Goal: Task Accomplishment & Management: Manage account settings

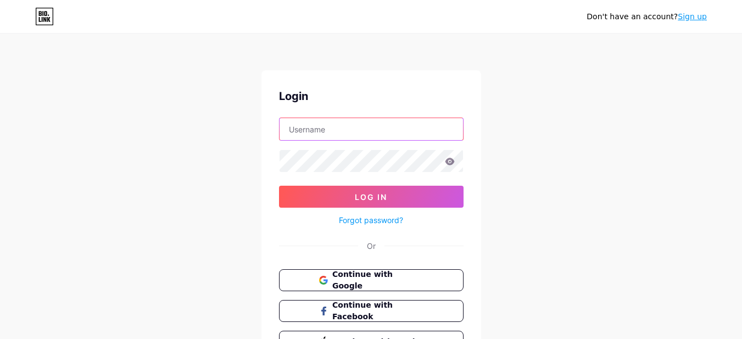
click at [331, 131] on input "text" at bounding box center [372, 129] width 184 height 22
click at [355, 134] on input "text" at bounding box center [372, 129] width 184 height 22
type input "selimrezasraban432@gmail.com"
click at [229, 234] on div "Don't have an account? Sign up Login selimrezasraban432@gmail.com Log In Forgot…" at bounding box center [371, 203] width 742 height 406
click at [349, 280] on span "Continue with Google" at bounding box center [378, 281] width 92 height 24
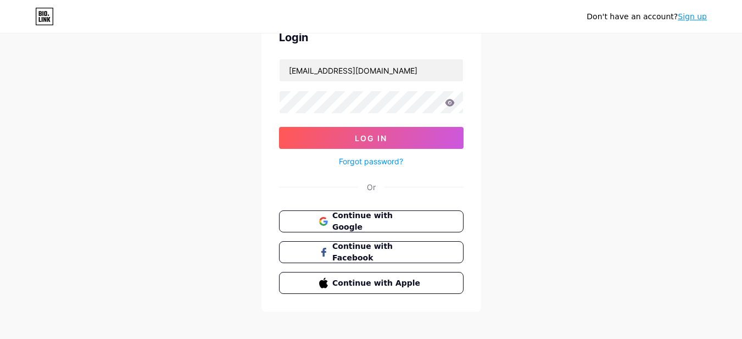
scroll to position [66, 0]
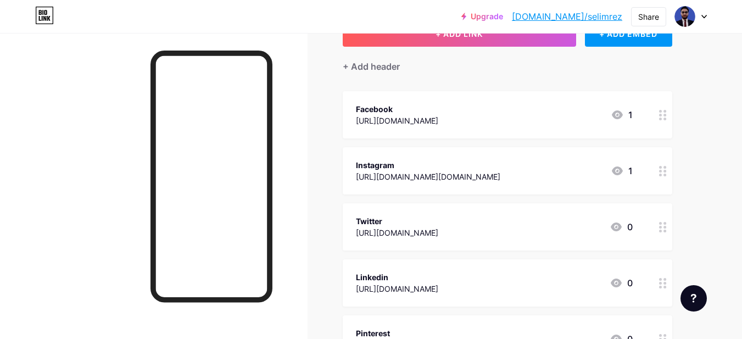
scroll to position [55, 0]
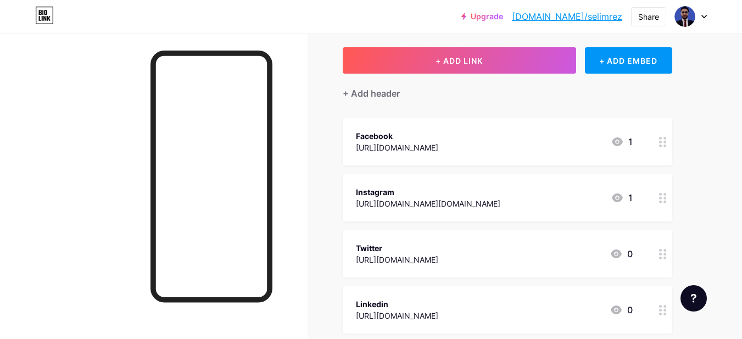
click at [438, 145] on div "[URL][DOMAIN_NAME]" at bounding box center [397, 148] width 82 height 12
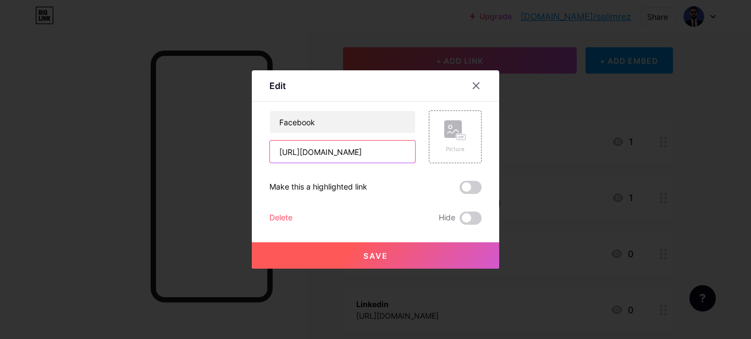
click at [370, 151] on input "[URL][DOMAIN_NAME]" at bounding box center [342, 152] width 145 height 22
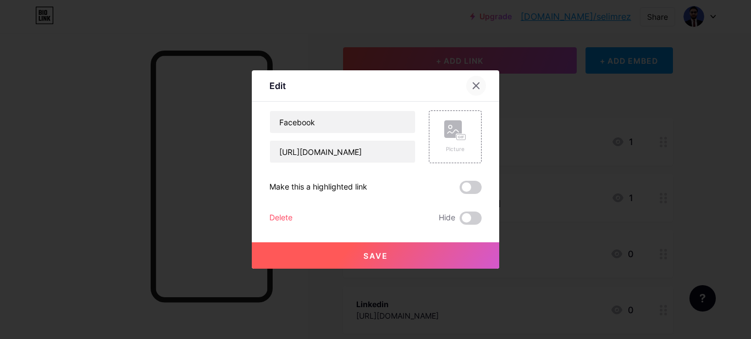
click at [476, 85] on icon at bounding box center [476, 86] width 6 height 6
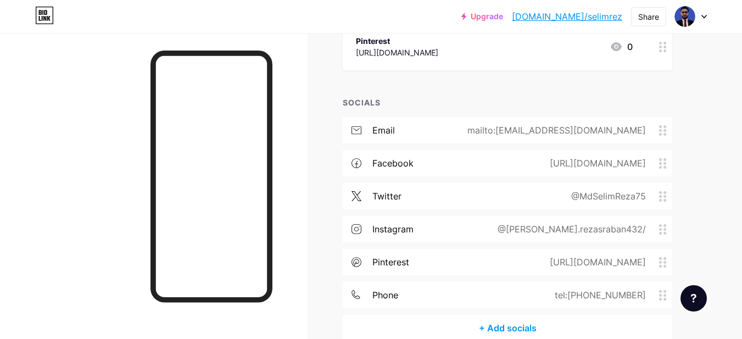
scroll to position [385, 0]
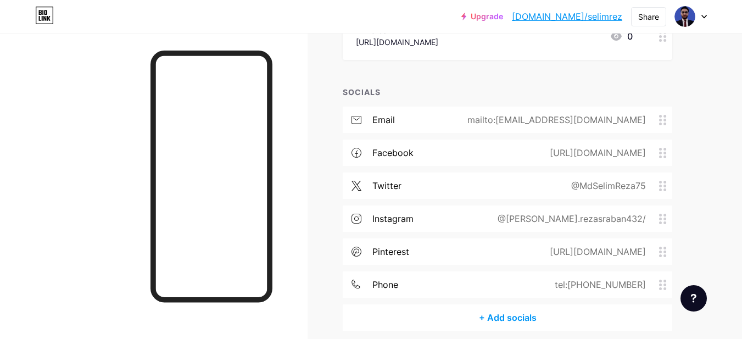
click at [664, 119] on icon at bounding box center [663, 120] width 8 height 10
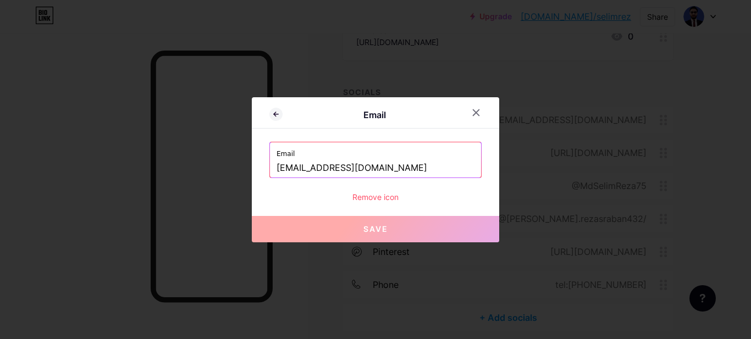
click at [403, 165] on input "info.infusionit@gmail.com" at bounding box center [375, 168] width 198 height 19
type input "i"
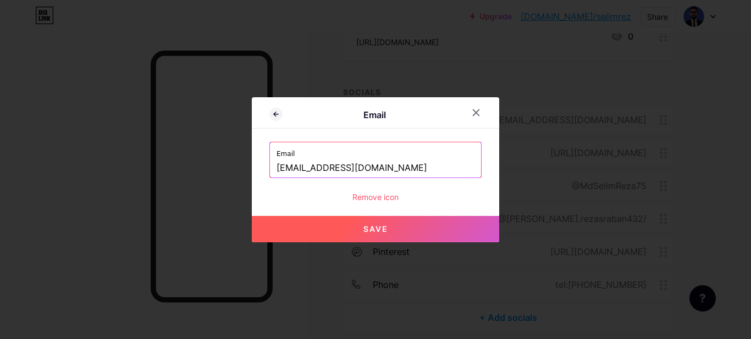
click at [404, 229] on button "Save" at bounding box center [375, 229] width 247 height 26
type input "mailto:[EMAIL_ADDRESS][DOMAIN_NAME]"
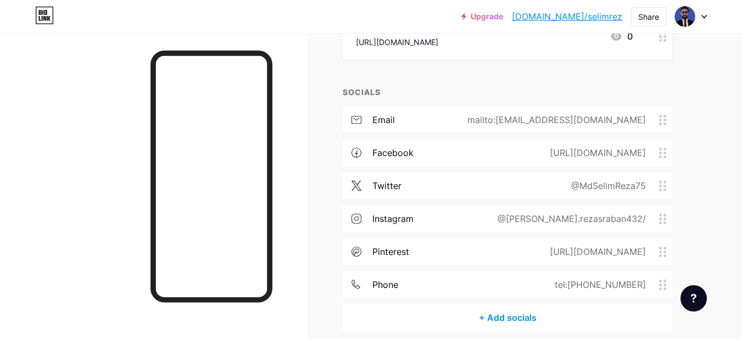
scroll to position [431, 0]
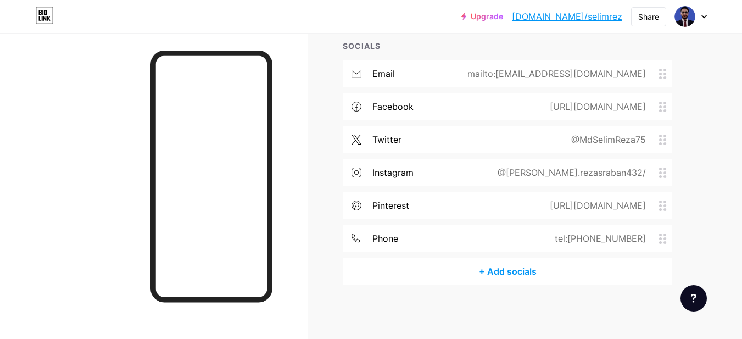
click at [668, 243] on span at bounding box center [665, 239] width 13 height 10
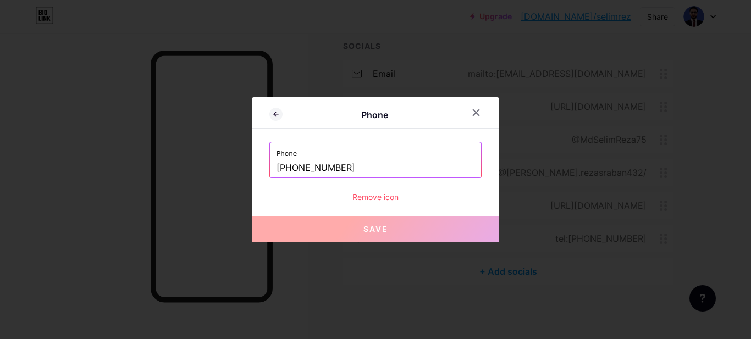
click at [371, 162] on input "+8801743780091" at bounding box center [375, 168] width 198 height 19
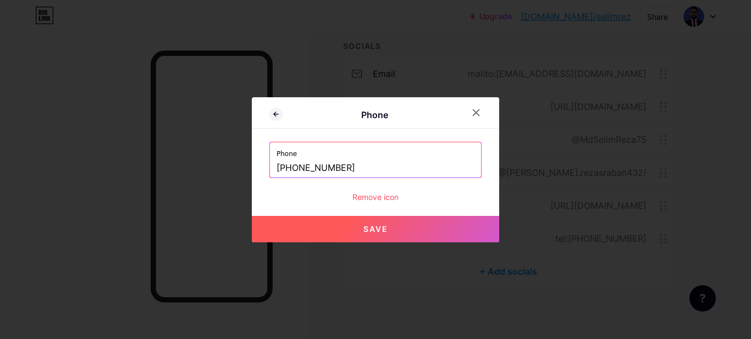
click at [394, 229] on button "Save" at bounding box center [375, 229] width 247 height 26
type input "tel:[PHONE_NUMBER]"
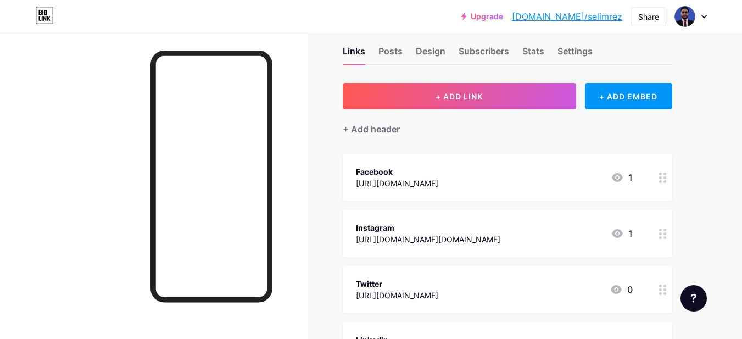
scroll to position [0, 0]
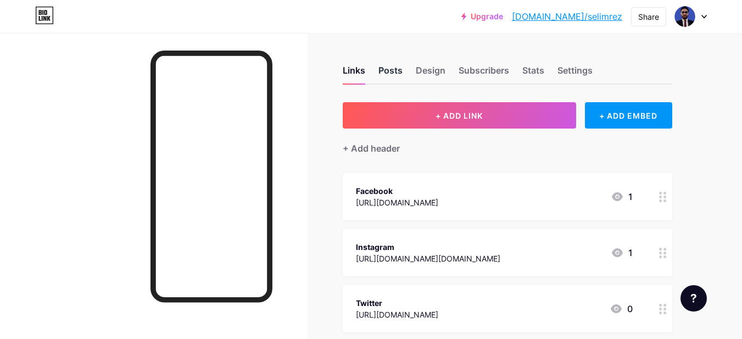
click at [397, 71] on div "Posts" at bounding box center [391, 74] width 24 height 20
click at [437, 69] on div "Design" at bounding box center [431, 74] width 30 height 20
click at [539, 68] on div "Stats" at bounding box center [534, 74] width 22 height 20
click at [576, 68] on div "Settings" at bounding box center [575, 74] width 35 height 20
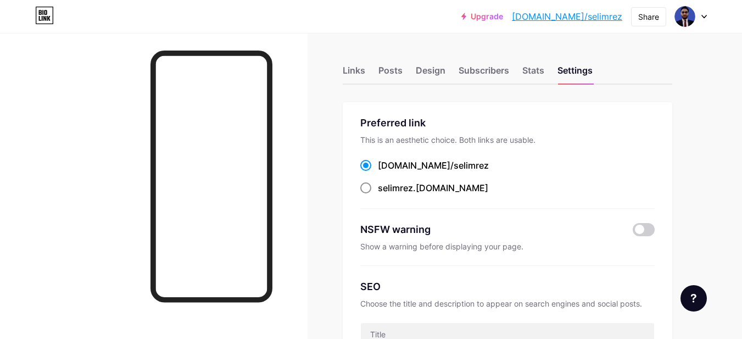
click at [368, 187] on span at bounding box center [365, 187] width 11 height 11
click at [378, 195] on input "selimrez .bio.link" at bounding box center [381, 198] width 7 height 7
radio input "true"
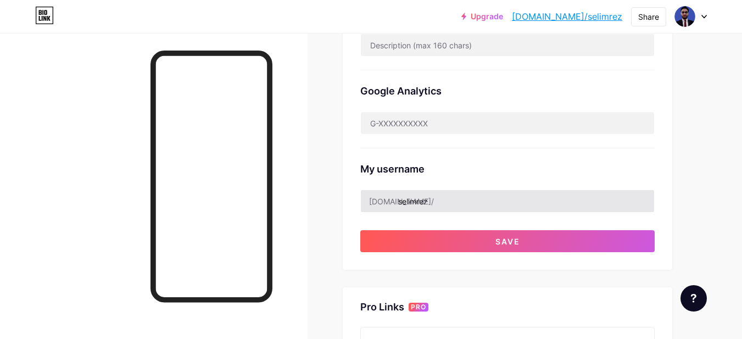
scroll to position [330, 0]
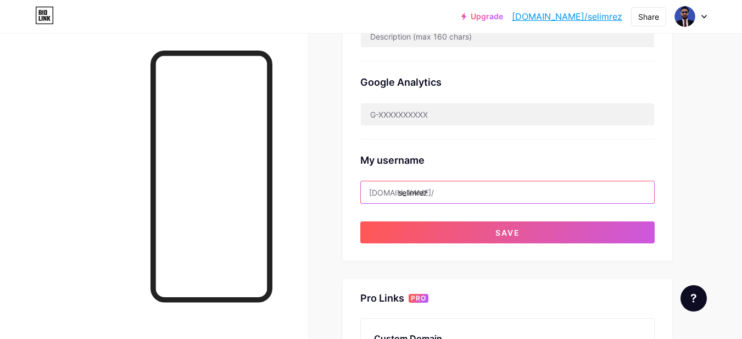
click at [480, 196] on input "selimrez" at bounding box center [507, 192] width 293 height 22
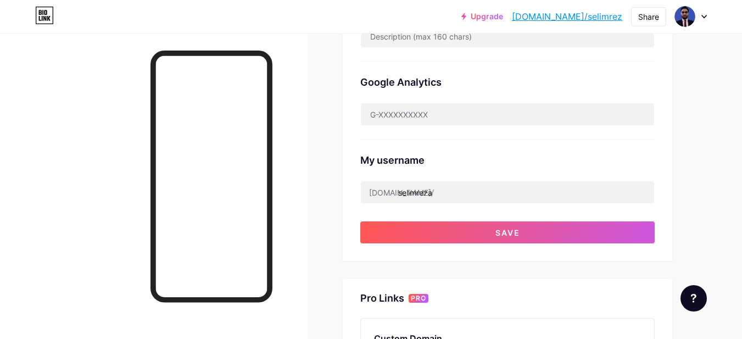
click at [557, 168] on div "My username bio.link/ selimreza" at bounding box center [507, 172] width 295 height 64
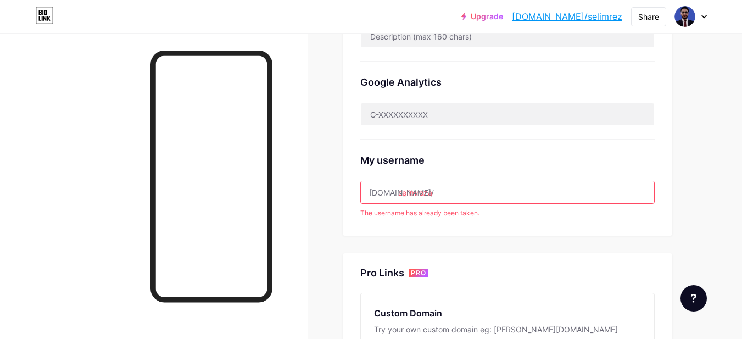
click at [457, 198] on input "selimreza" at bounding box center [507, 192] width 293 height 22
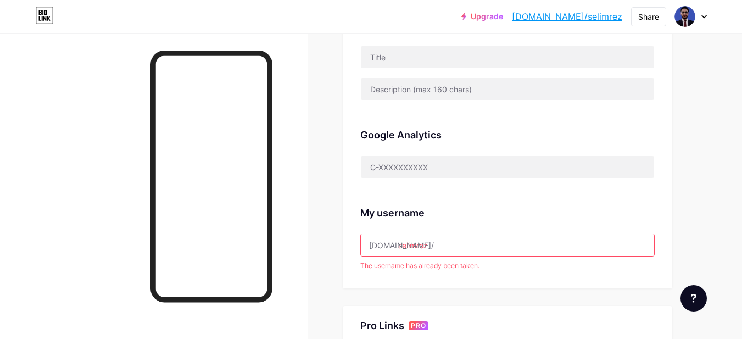
scroll to position [275, 0]
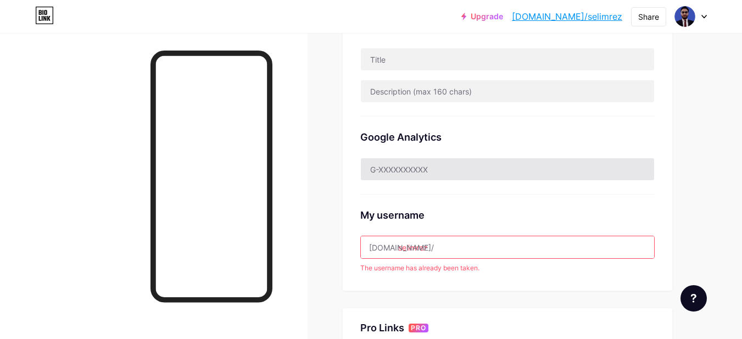
type input "selimrez"
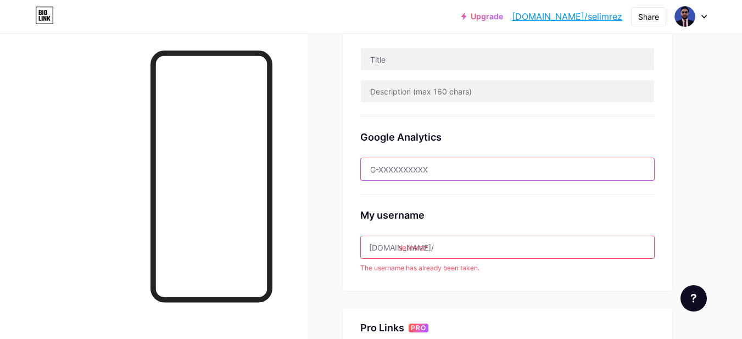
click at [434, 170] on input "text" at bounding box center [507, 169] width 293 height 22
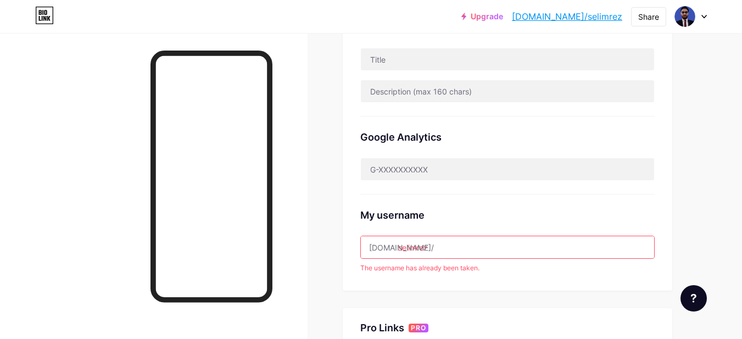
click at [512, 132] on div "Google Analytics" at bounding box center [507, 137] width 295 height 15
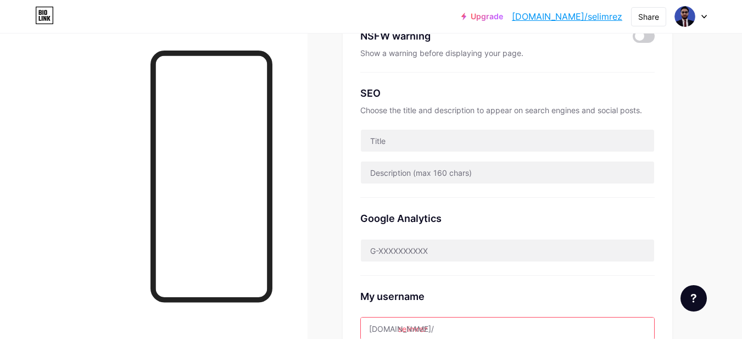
scroll to position [165, 0]
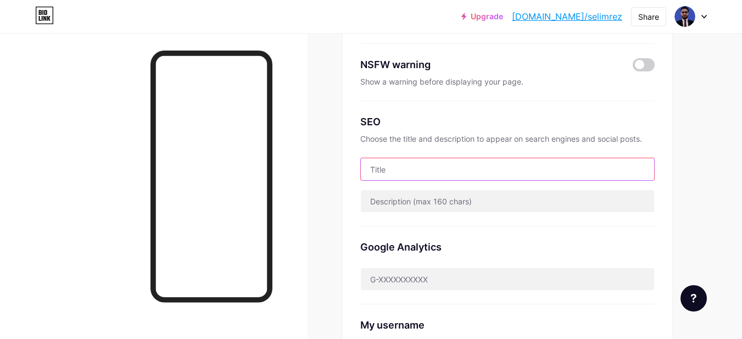
click at [433, 170] on input "text" at bounding box center [507, 169] width 293 height 22
click at [422, 169] on input "text" at bounding box center [507, 169] width 293 height 22
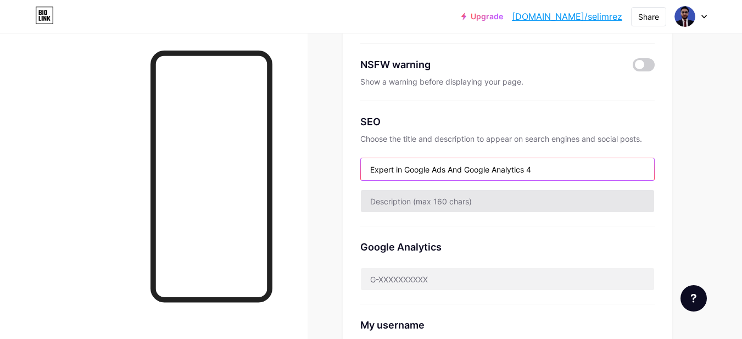
type input "Expert in Google Ads And Google Analytics 4"
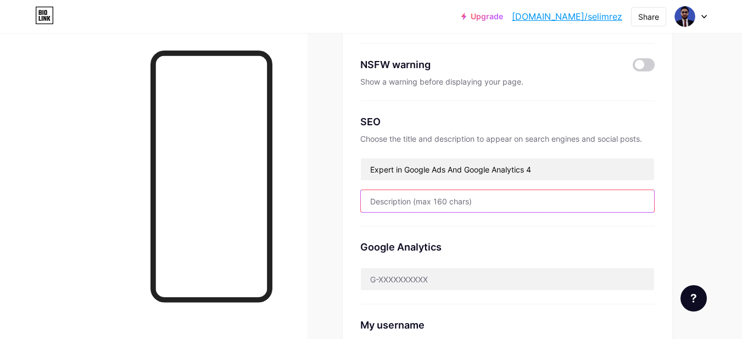
click at [436, 203] on input "text" at bounding box center [507, 201] width 293 height 22
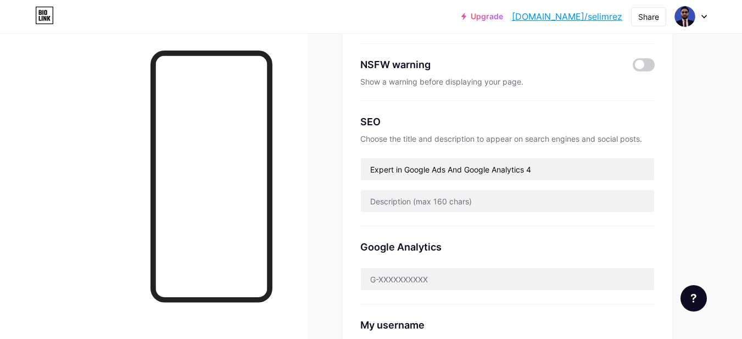
click at [697, 147] on div "Links Posts Design Subscribers Stats Settings Preferred link This is an aesthet…" at bounding box center [359, 313] width 719 height 890
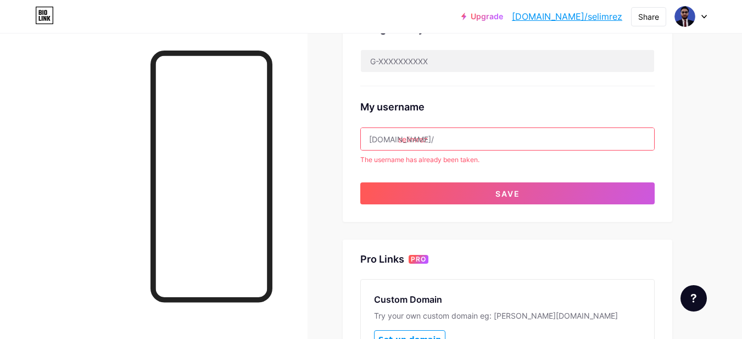
scroll to position [363, 0]
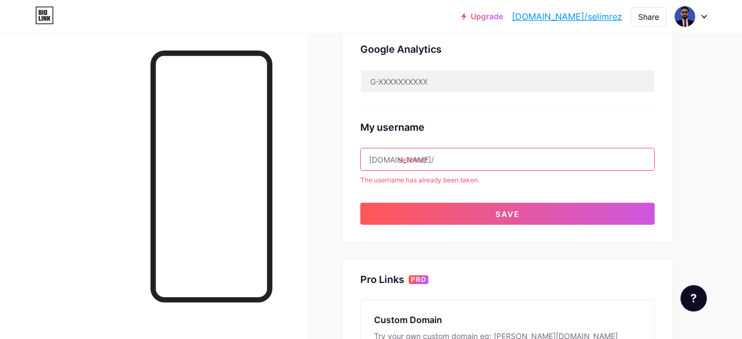
click at [477, 162] on input "selimrez" at bounding box center [507, 159] width 293 height 22
click at [578, 182] on div "The username has already been taken." at bounding box center [507, 180] width 295 height 10
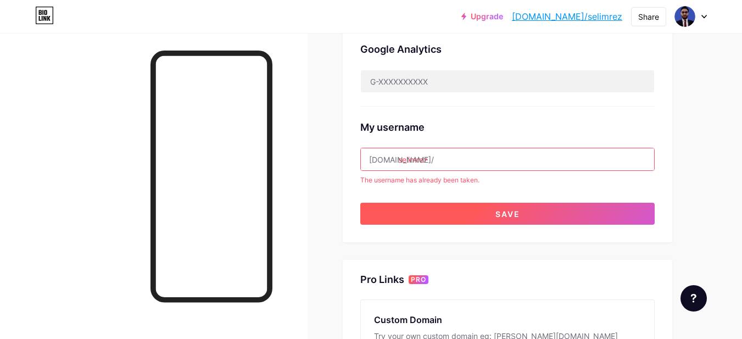
click at [507, 214] on span "Save" at bounding box center [508, 213] width 25 height 9
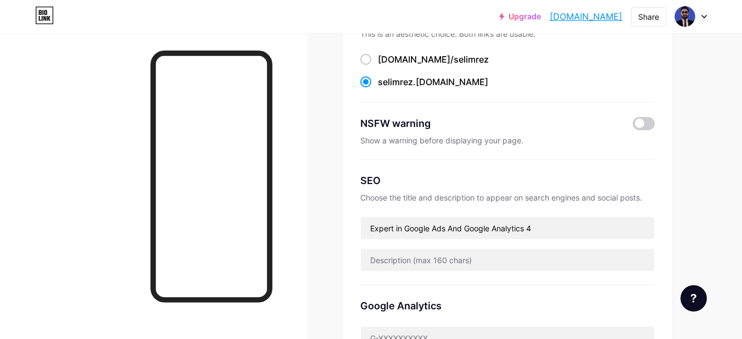
scroll to position [0, 0]
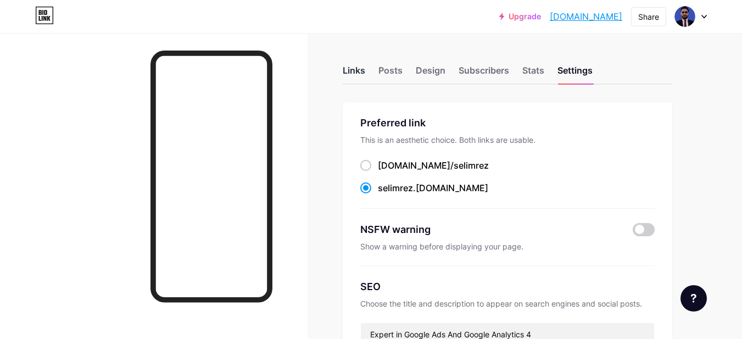
click at [358, 67] on div "Links" at bounding box center [354, 74] width 23 height 20
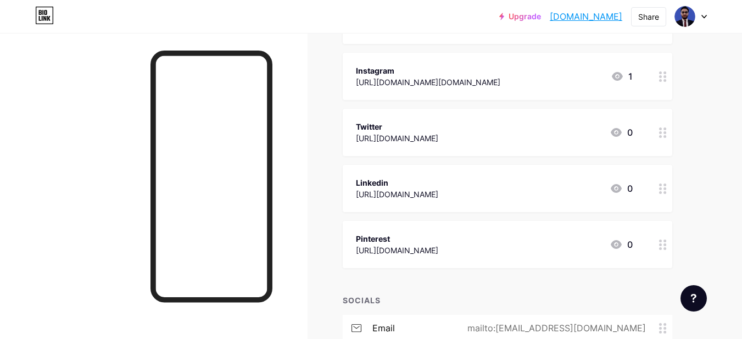
scroll to position [220, 0]
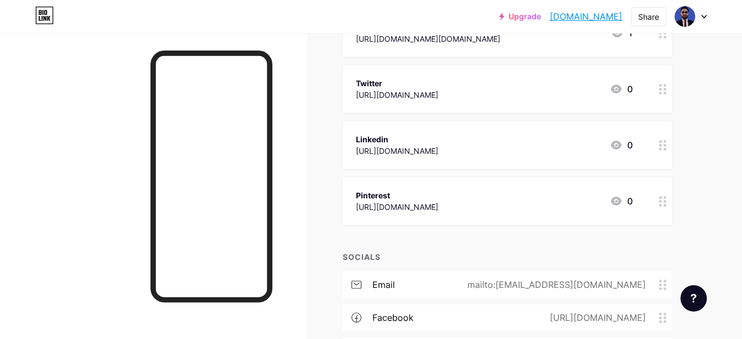
click at [664, 147] on icon at bounding box center [663, 145] width 8 height 10
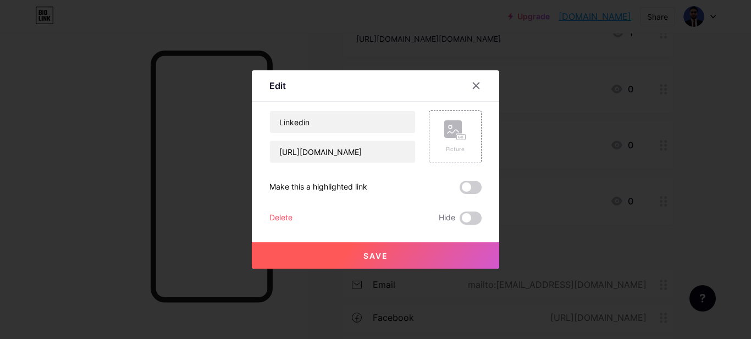
click at [279, 216] on div "Delete" at bounding box center [280, 218] width 23 height 13
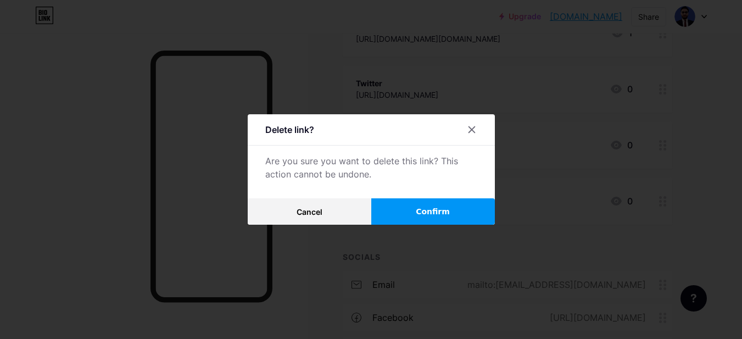
click at [437, 210] on span "Confirm" at bounding box center [433, 212] width 34 height 12
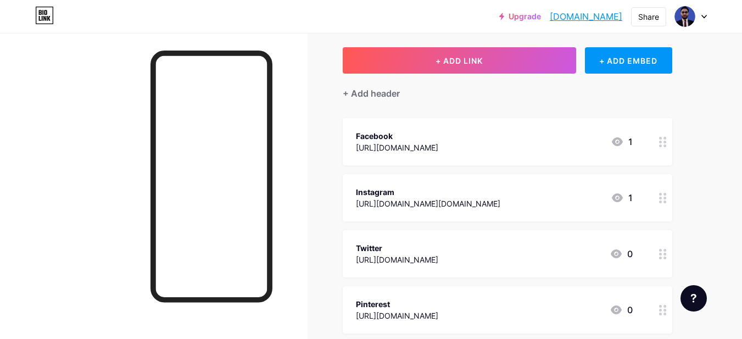
scroll to position [0, 0]
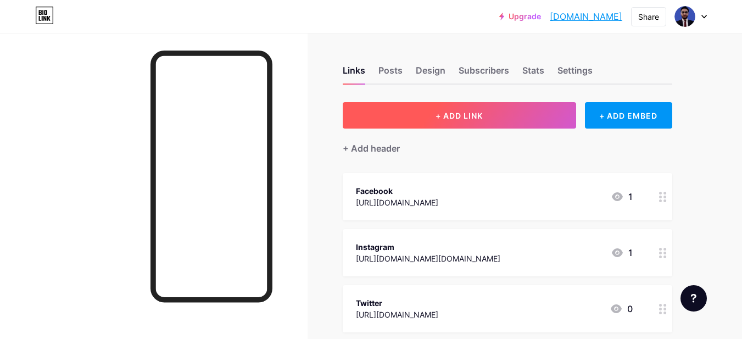
click at [467, 116] on span "+ ADD LINK" at bounding box center [459, 115] width 47 height 9
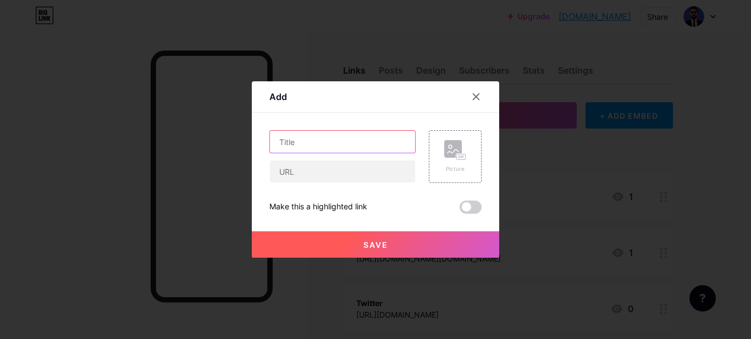
click at [315, 145] on input "text" at bounding box center [342, 142] width 145 height 22
click at [476, 207] on span at bounding box center [470, 207] width 22 height 13
click at [459, 210] on input "checkbox" at bounding box center [459, 210] width 0 height 0
click at [300, 138] on input "text" at bounding box center [342, 142] width 145 height 22
type input "WhatsApp"
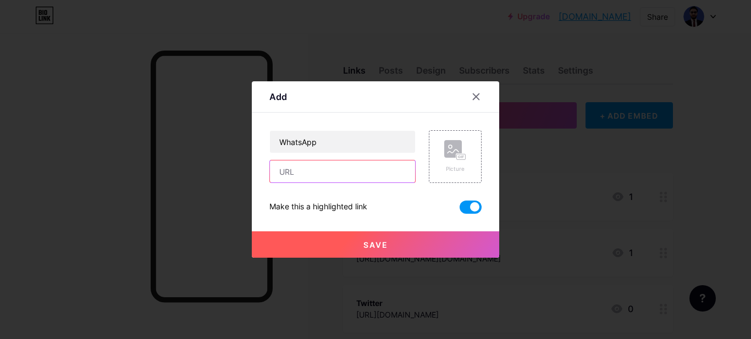
click at [301, 173] on input "text" at bounding box center [342, 171] width 145 height 22
click at [293, 175] on input "text" at bounding box center [342, 171] width 145 height 22
type input "[PHONE_NUMBER]"
click at [375, 247] on span "Save" at bounding box center [375, 244] width 25 height 9
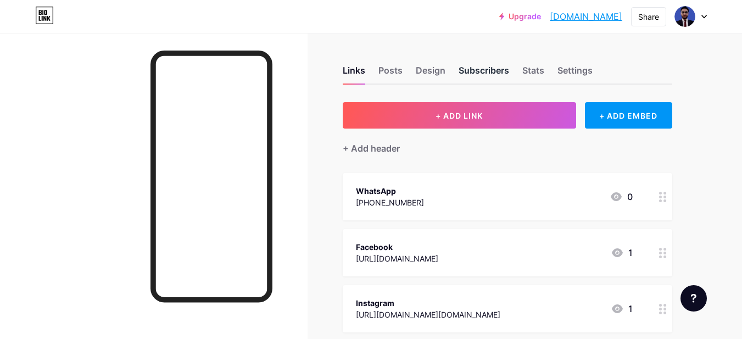
click at [492, 71] on div "Subscribers" at bounding box center [484, 74] width 51 height 20
click at [635, 109] on div "+ ADD EMBED" at bounding box center [628, 115] width 87 height 26
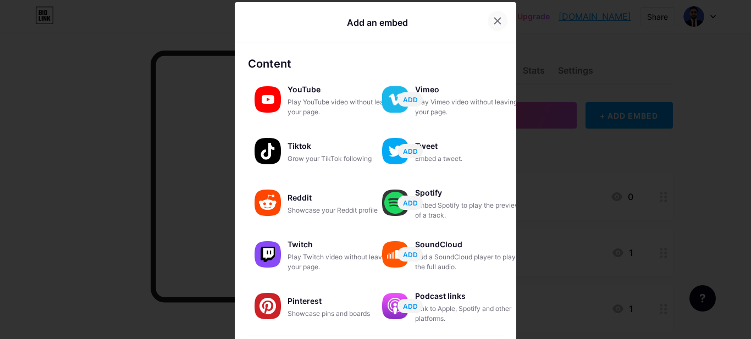
click at [495, 19] on icon at bounding box center [498, 21] width 6 height 6
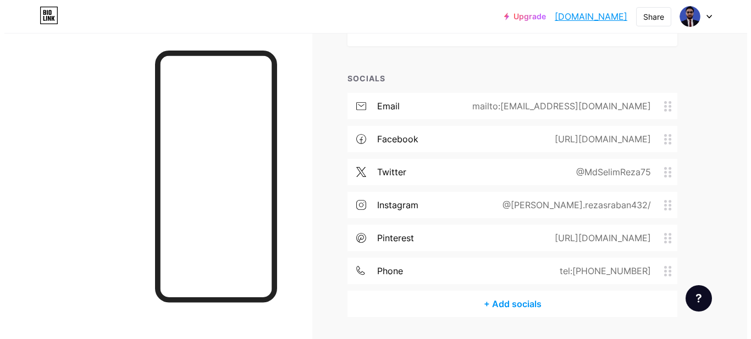
scroll to position [431, 0]
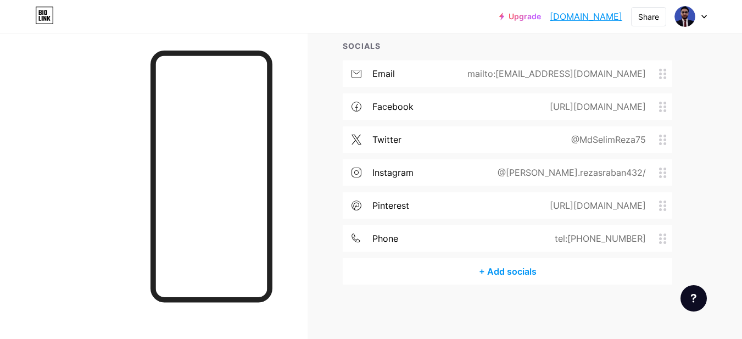
click at [513, 272] on div "+ Add socials" at bounding box center [508, 271] width 330 height 26
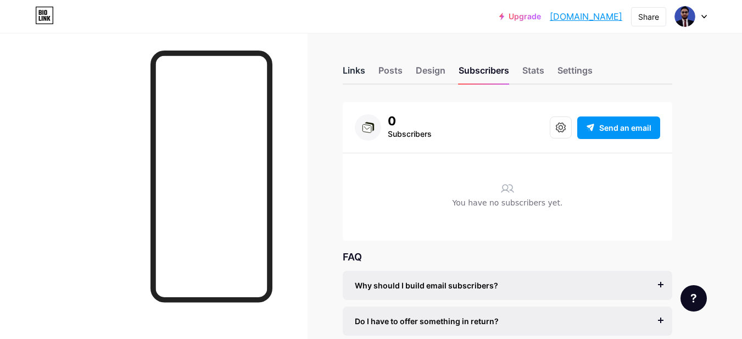
click at [354, 71] on div "Links" at bounding box center [354, 74] width 23 height 20
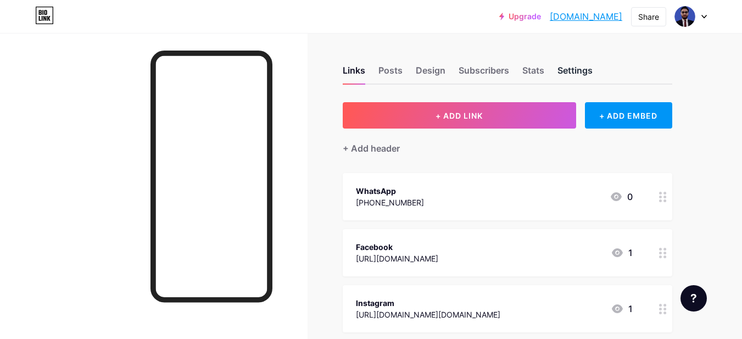
click at [578, 72] on div "Settings" at bounding box center [575, 74] width 35 height 20
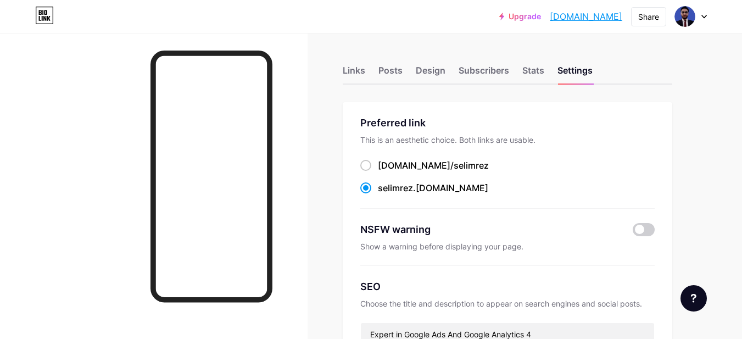
click at [411, 187] on span "selimrez" at bounding box center [395, 187] width 35 height 11
click at [385, 195] on input "selimrez .bio.link" at bounding box center [381, 198] width 7 height 7
click at [649, 16] on div "Share" at bounding box center [649, 17] width 21 height 12
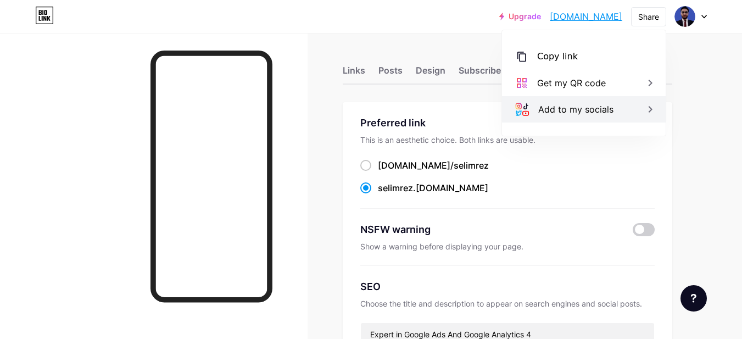
click at [645, 106] on icon at bounding box center [650, 109] width 13 height 13
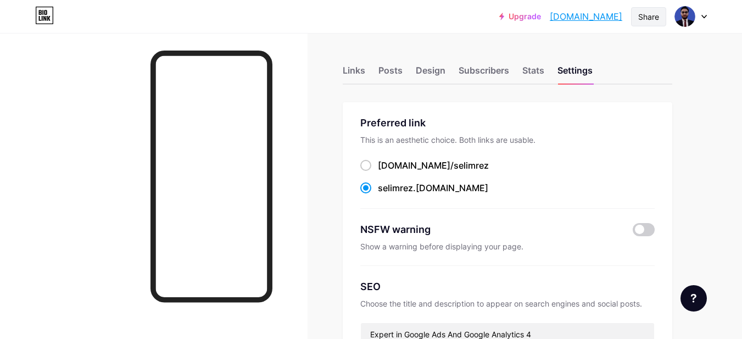
click at [651, 16] on div "Share" at bounding box center [649, 17] width 21 height 12
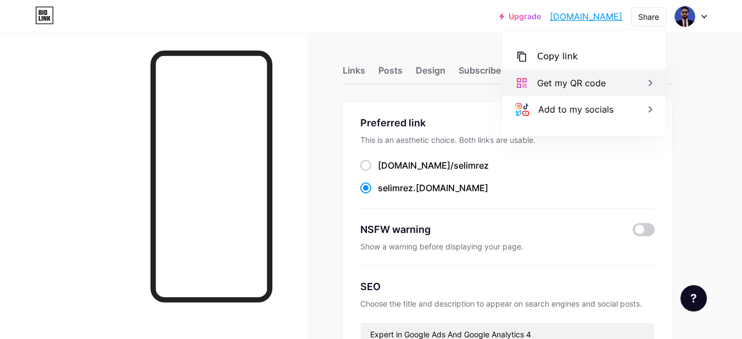
click at [645, 85] on icon at bounding box center [650, 82] width 13 height 13
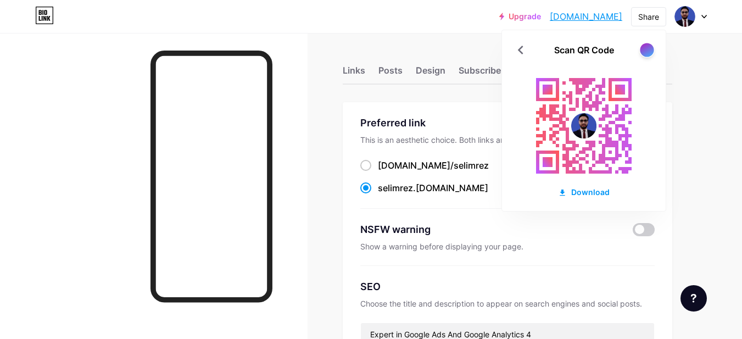
click at [646, 49] on div at bounding box center [647, 50] width 14 height 14
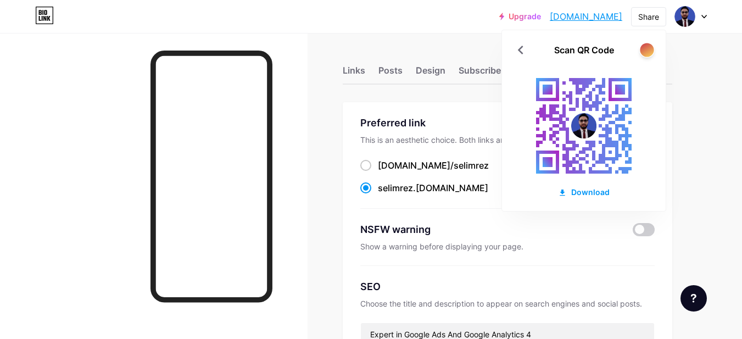
click at [646, 49] on div at bounding box center [647, 50] width 14 height 14
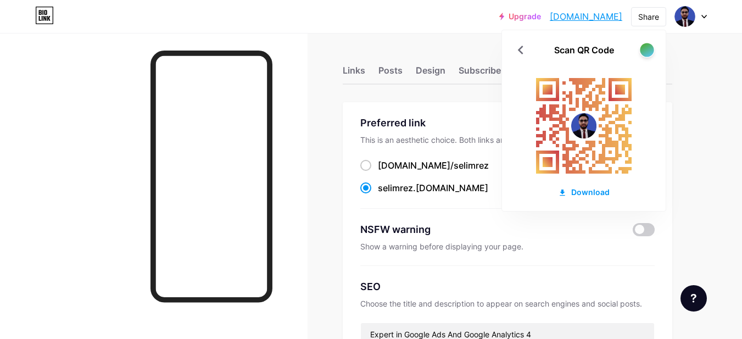
click at [646, 49] on div at bounding box center [647, 50] width 14 height 14
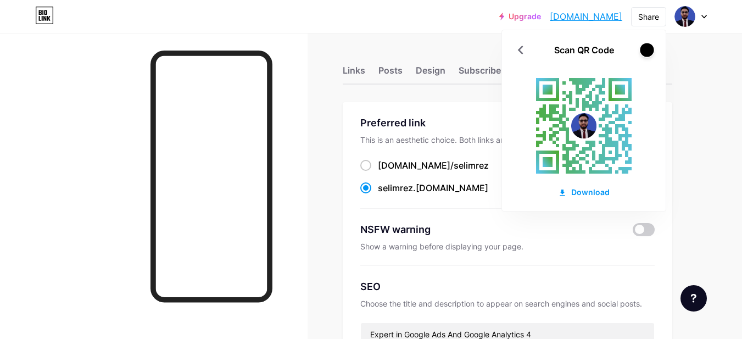
click at [646, 49] on div at bounding box center [647, 50] width 14 height 14
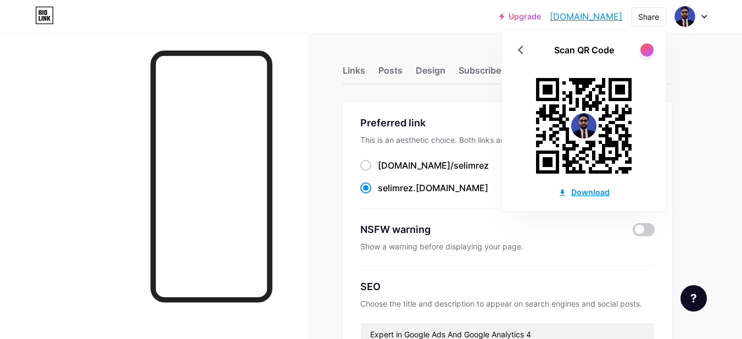
click at [593, 192] on div "Download" at bounding box center [584, 192] width 52 height 12
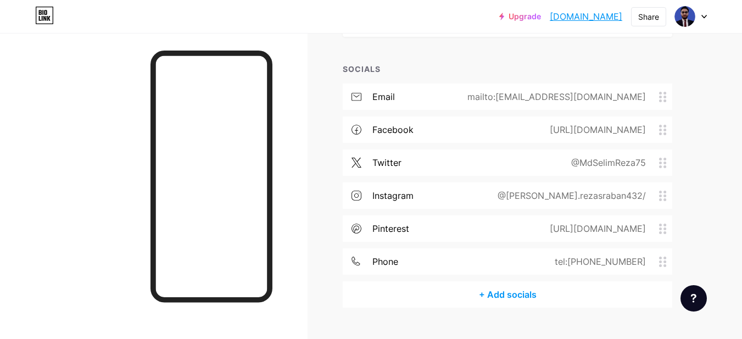
scroll to position [431, 0]
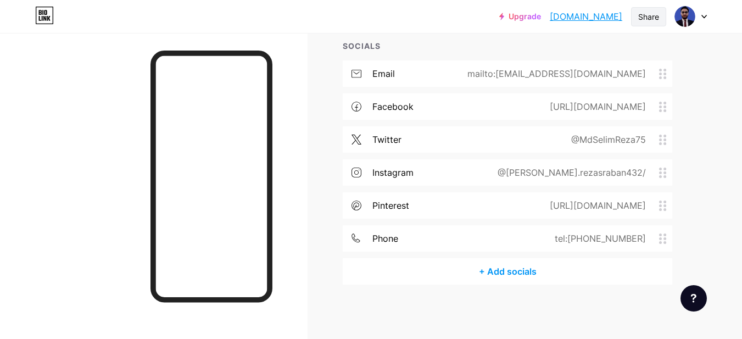
click at [645, 15] on div "Share" at bounding box center [649, 17] width 21 height 12
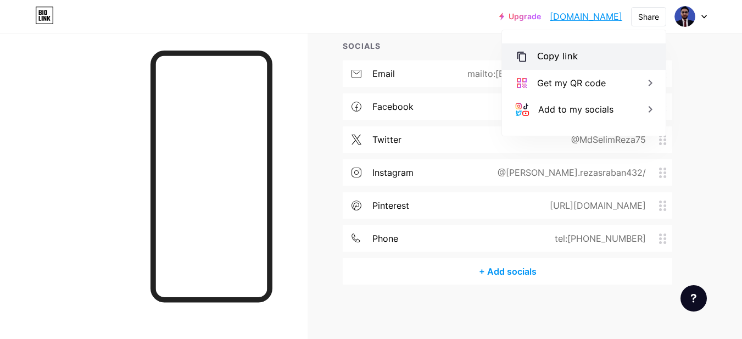
click at [575, 54] on div "Copy link" at bounding box center [584, 56] width 164 height 26
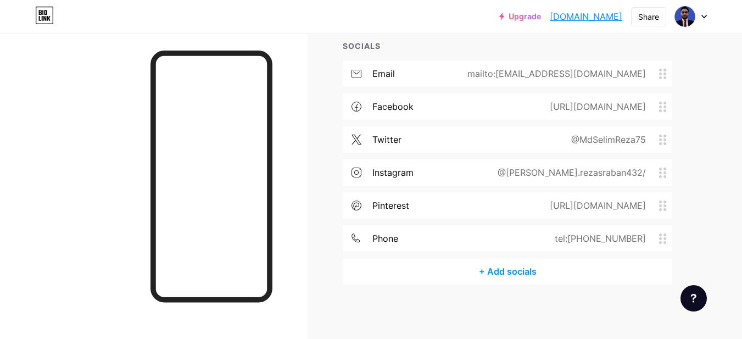
click at [704, 16] on icon at bounding box center [704, 17] width 5 height 4
